Goal: Task Accomplishment & Management: Manage account settings

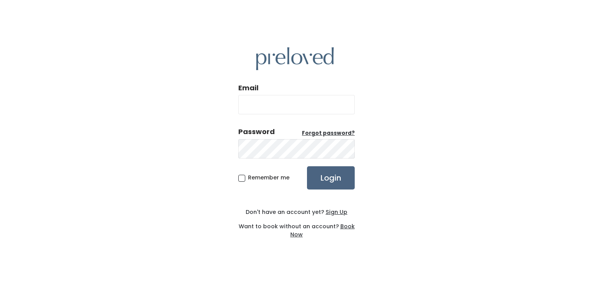
type input "rexburg.owner@preloved.love"
click at [329, 181] on input "Login" at bounding box center [331, 177] width 48 height 23
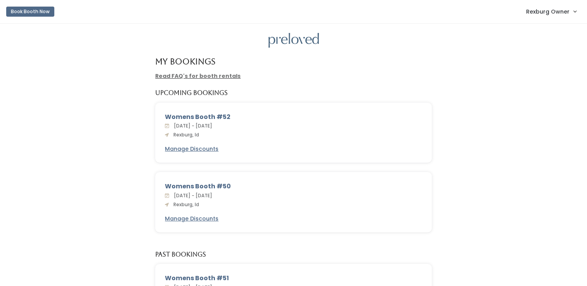
click at [549, 5] on link "Rexburg Owner" at bounding box center [551, 11] width 66 height 17
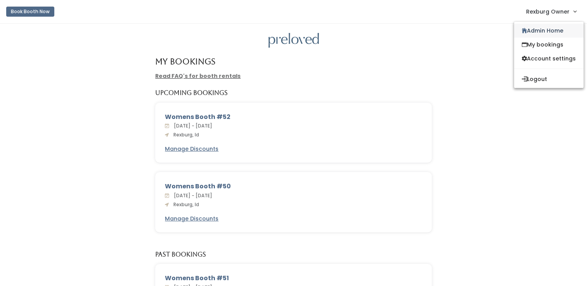
click at [538, 35] on link "Admin Home" at bounding box center [548, 31] width 69 height 14
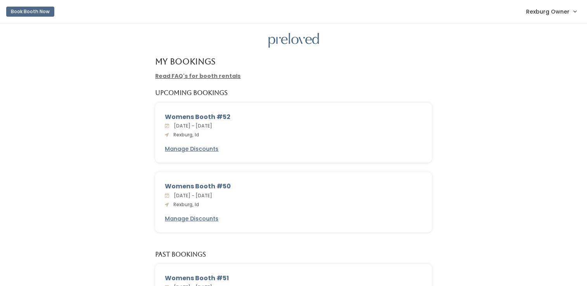
click at [538, 11] on span "Rexburg Owner" at bounding box center [547, 11] width 43 height 9
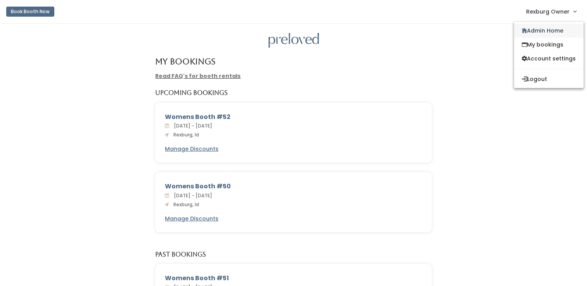
click at [531, 29] on link "Admin Home" at bounding box center [548, 31] width 69 height 14
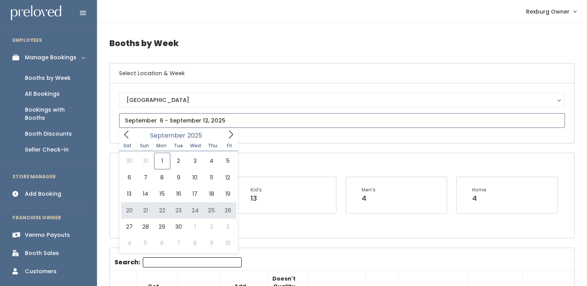
type input "September 20 to September 26"
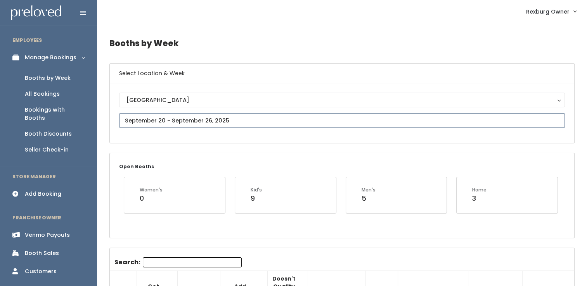
click at [180, 125] on input "text" at bounding box center [342, 120] width 446 height 15
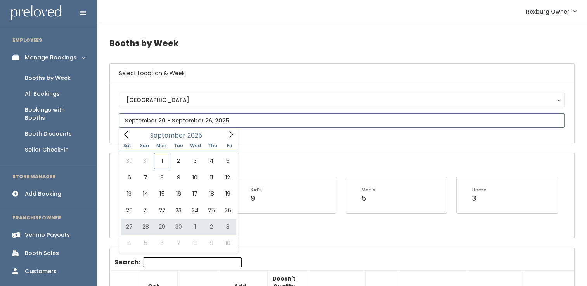
type input "September 27 to October 3"
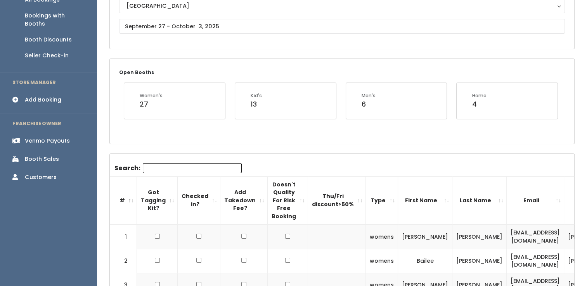
scroll to position [93, 0]
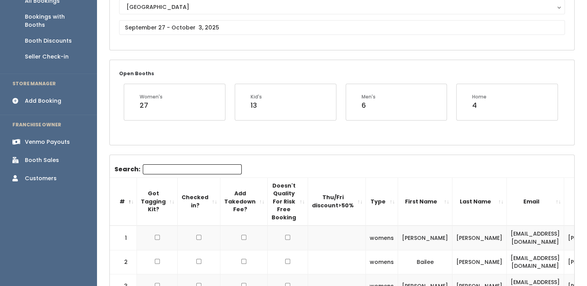
click at [67, 152] on link "Booth Sales" at bounding box center [48, 160] width 97 height 17
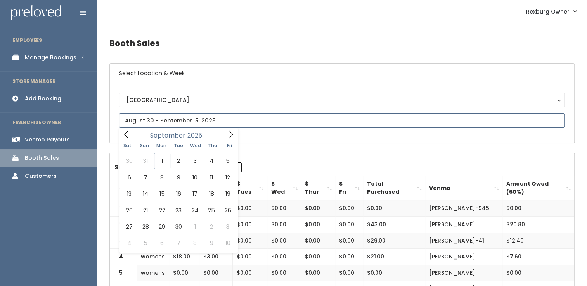
click at [173, 119] on input "text" at bounding box center [342, 120] width 446 height 15
type input "[DATE] to [DATE]"
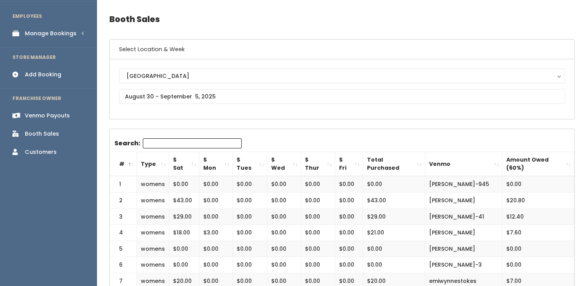
scroll to position [33, 0]
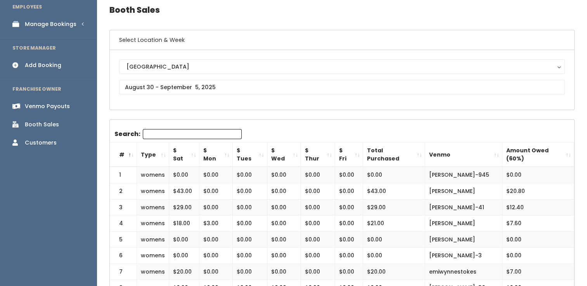
click at [572, 147] on th "Amount Owed (60%)" at bounding box center [538, 155] width 72 height 24
click at [573, 148] on th "Amount Owed (60%)" at bounding box center [538, 155] width 72 height 24
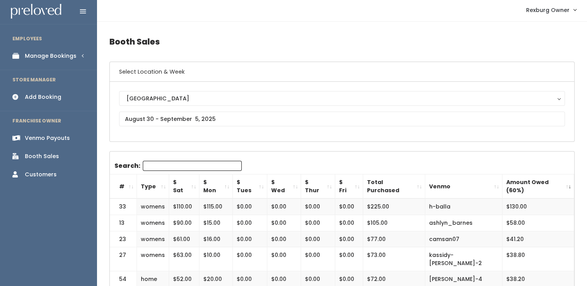
scroll to position [0, 0]
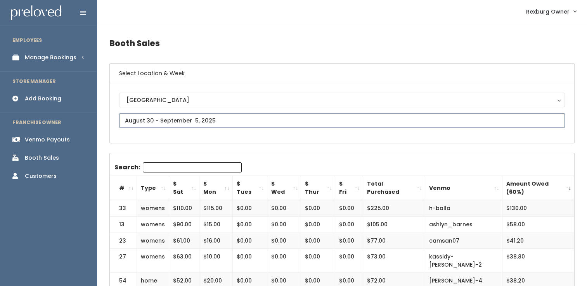
click at [292, 118] on input "text" at bounding box center [342, 120] width 446 height 15
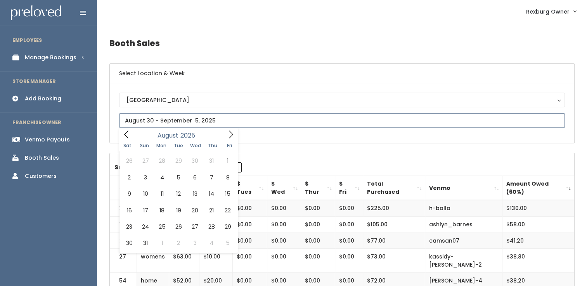
click at [130, 137] on span at bounding box center [126, 134] width 15 height 12
type input "[DATE] to [DATE]"
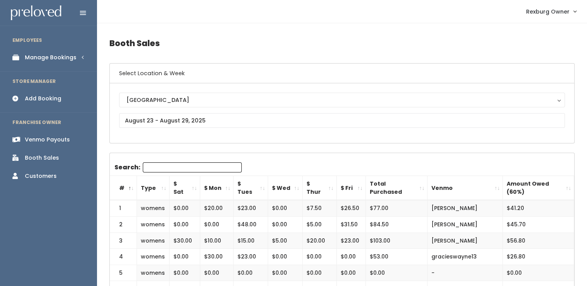
click at [567, 186] on th "Amount Owed (60%)" at bounding box center [538, 188] width 71 height 24
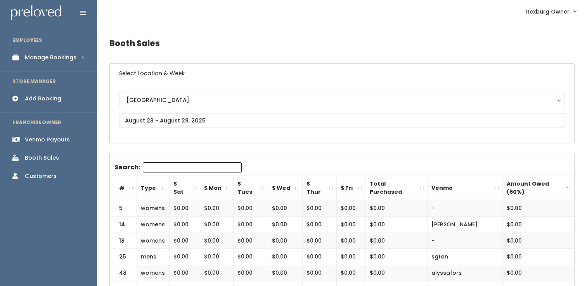
click at [567, 186] on th "Amount Owed (60%)" at bounding box center [538, 188] width 71 height 24
